Goal: Check status

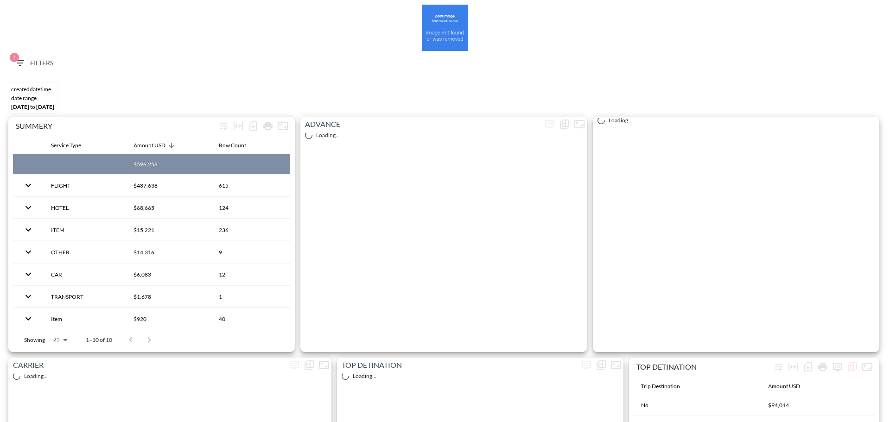
click at [20, 63] on icon "button" at bounding box center [20, 63] width 8 height 6
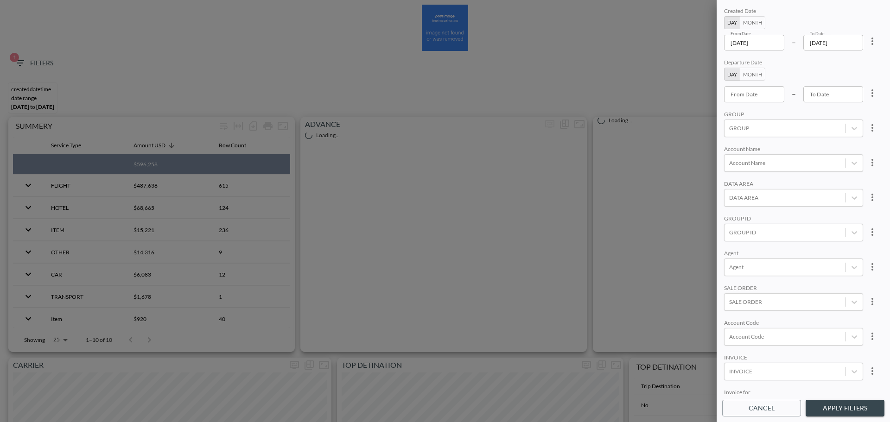
click at [875, 42] on icon "more" at bounding box center [872, 41] width 11 height 11
click at [846, 64] on ul "Clear" at bounding box center [838, 63] width 83 height 24
click at [847, 65] on li "Clear" at bounding box center [838, 62] width 83 height 17
type input "YYYY-MM-DD"
click at [762, 41] on input "YYYY-MM-DD" at bounding box center [754, 43] width 60 height 16
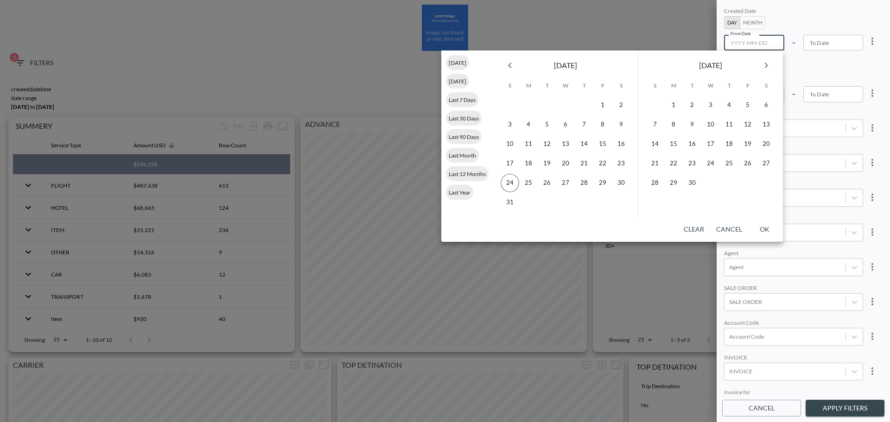
click at [509, 69] on icon "Previous month" at bounding box center [510, 65] width 11 height 11
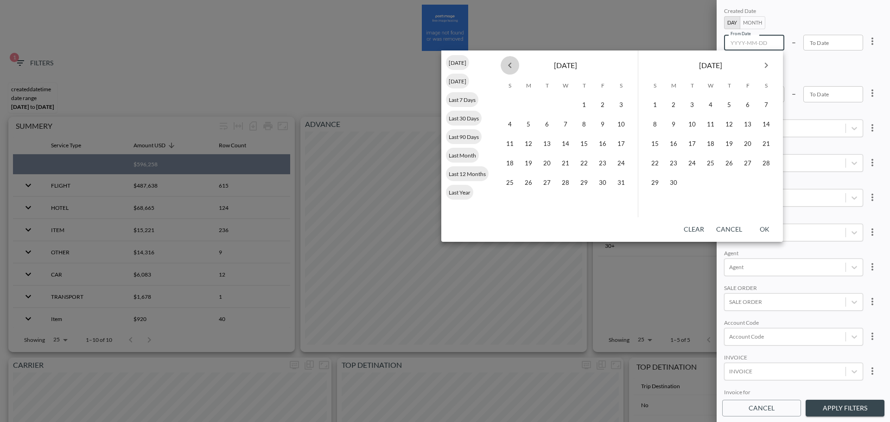
click at [509, 69] on icon "Previous month" at bounding box center [510, 65] width 11 height 11
click at [565, 97] on button "1" at bounding box center [565, 105] width 19 height 19
type input "[DATE]"
type input "YYYY-MM-DD"
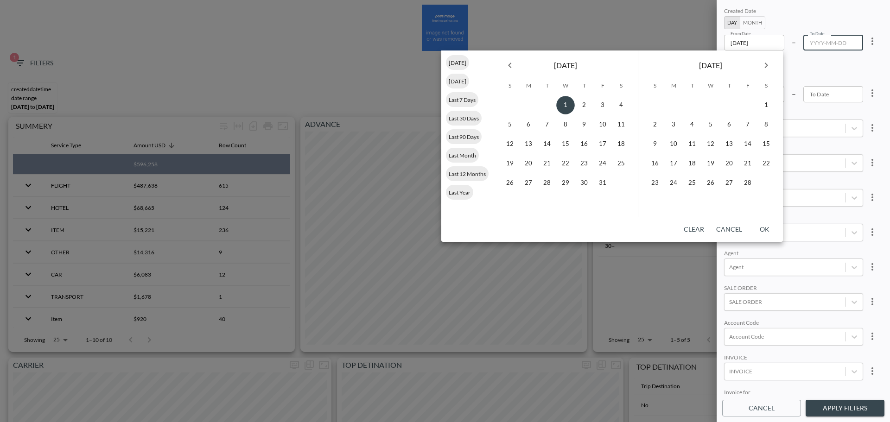
click at [767, 63] on icon "Next month" at bounding box center [766, 65] width 11 height 11
click at [766, 64] on icon "Next month" at bounding box center [766, 65] width 11 height 11
click at [766, 64] on icon "Next month" at bounding box center [766, 66] width 3 height 6
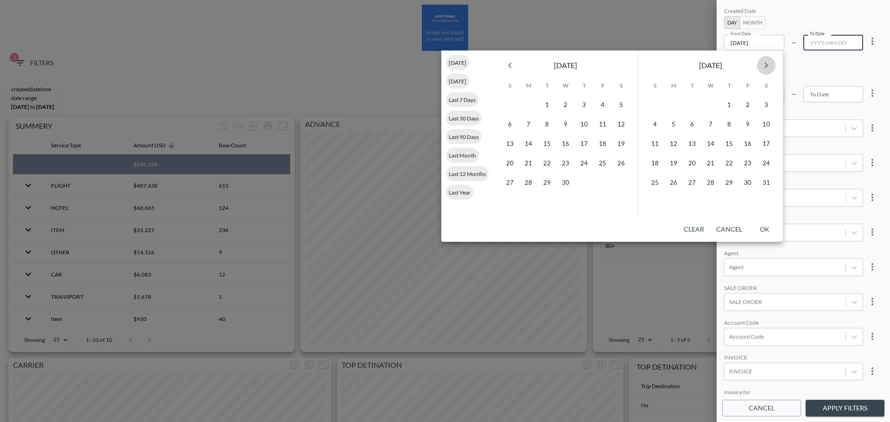
click at [764, 64] on icon "Next month" at bounding box center [766, 65] width 11 height 11
click at [654, 183] on button "24" at bounding box center [655, 183] width 19 height 19
type input "[DATE]"
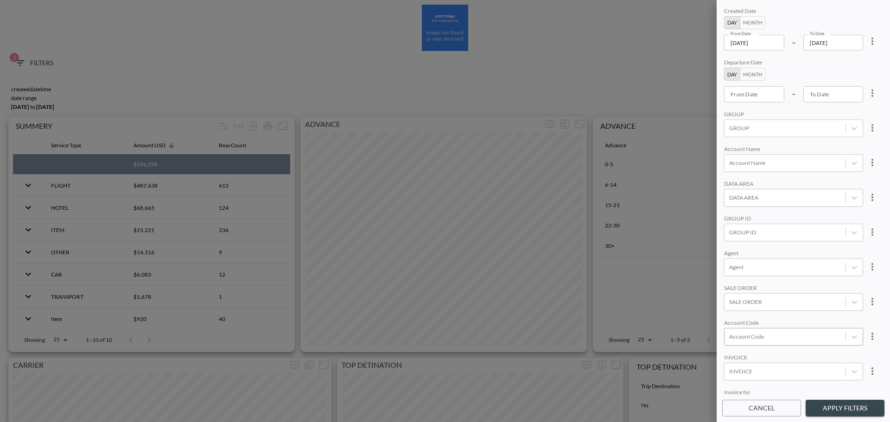
click at [759, 337] on div at bounding box center [785, 336] width 112 height 9
click at [738, 307] on input "MNTP" at bounding box center [731, 306] width 19 height 19
type input "MNTP"
click at [796, 285] on div "SALE ORDER" at bounding box center [793, 289] width 139 height 9
click at [840, 415] on button "Apply Filters" at bounding box center [845, 408] width 79 height 17
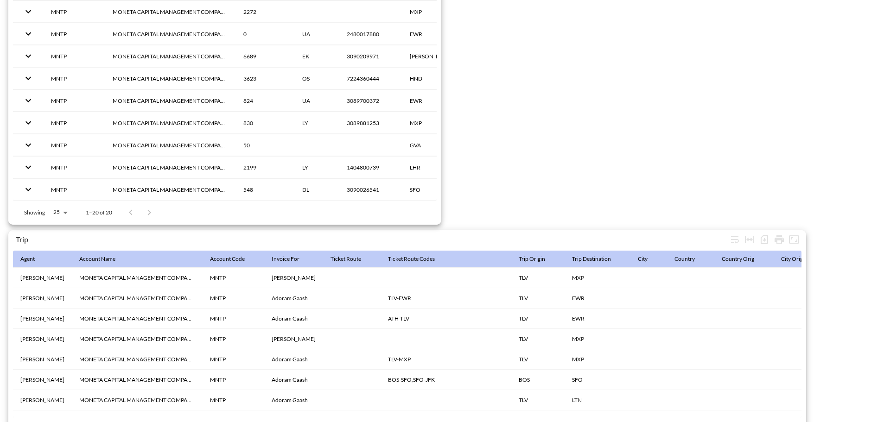
scroll to position [1458, 0]
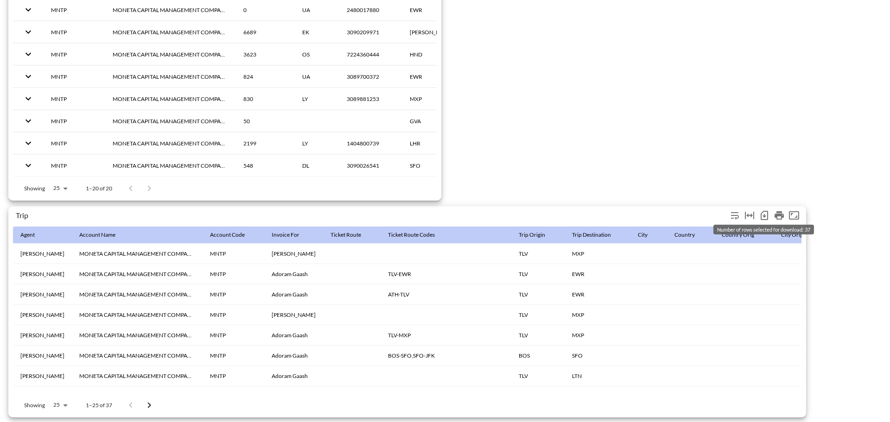
click at [767, 214] on icon "Number of rows selected for download: 37" at bounding box center [764, 215] width 7 height 9
